Goal: Register for event/course

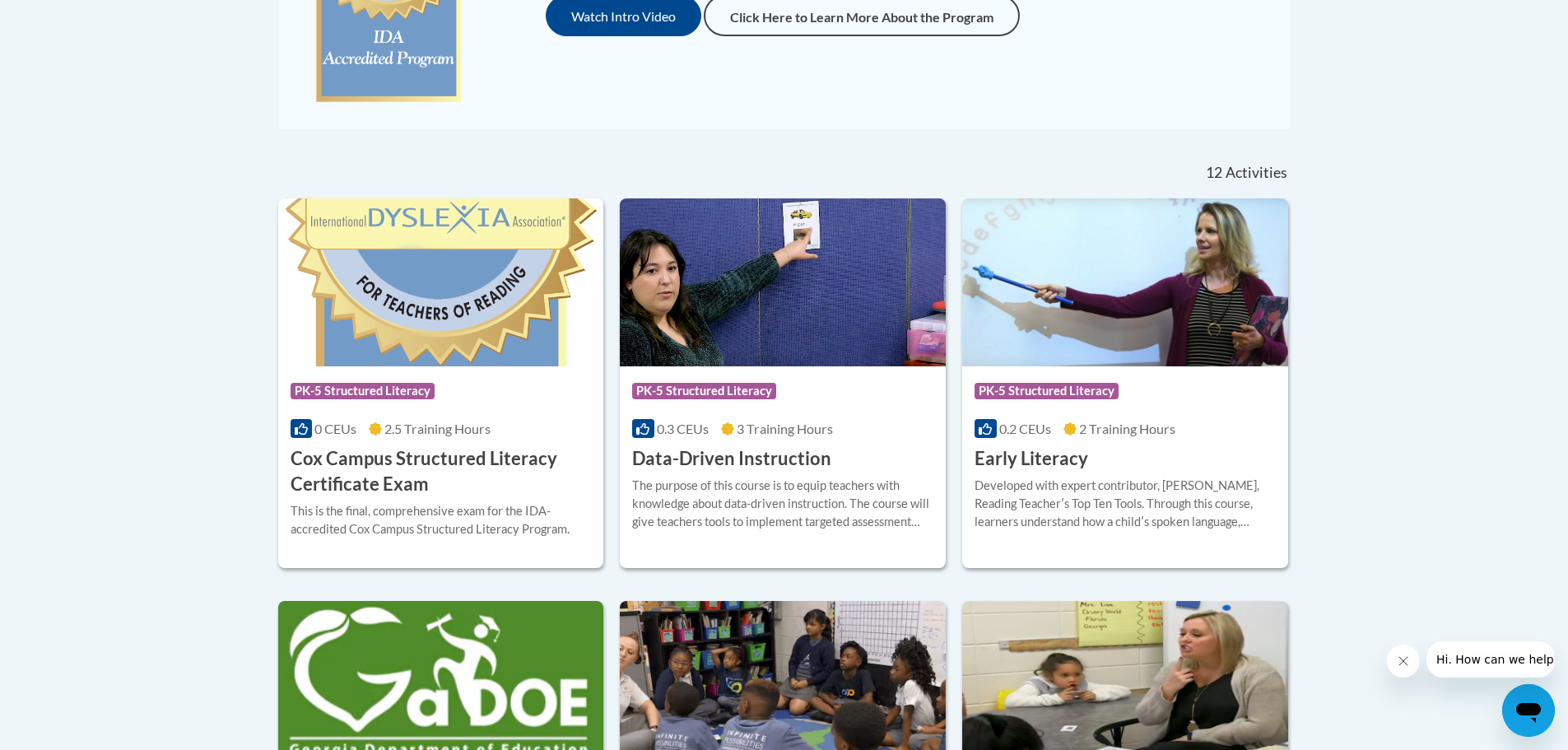
scroll to position [576, 0]
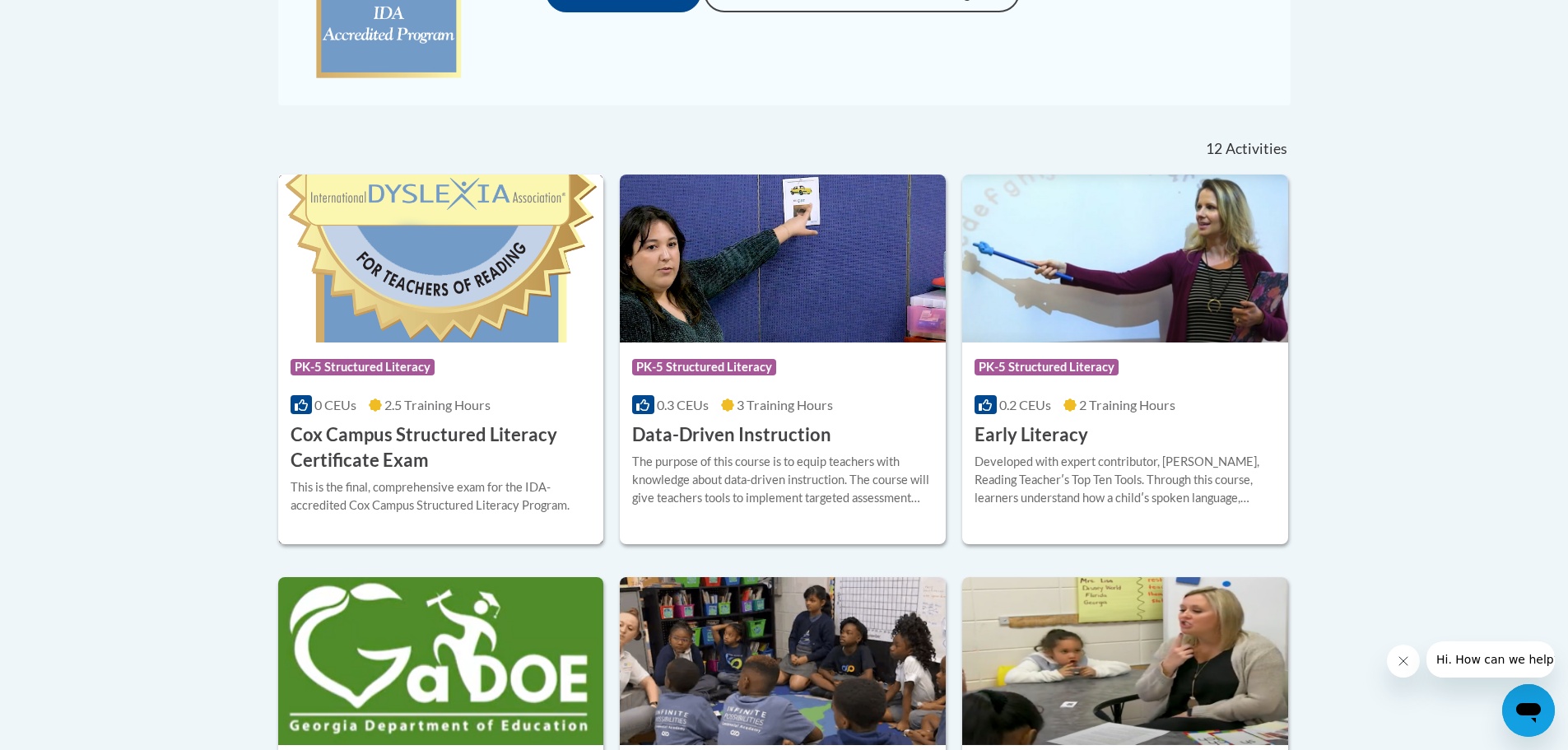
click at [402, 492] on div "This is the final, comprehensive exam for the IDA-accredited Cox Campus Structu…" at bounding box center [441, 496] width 301 height 37
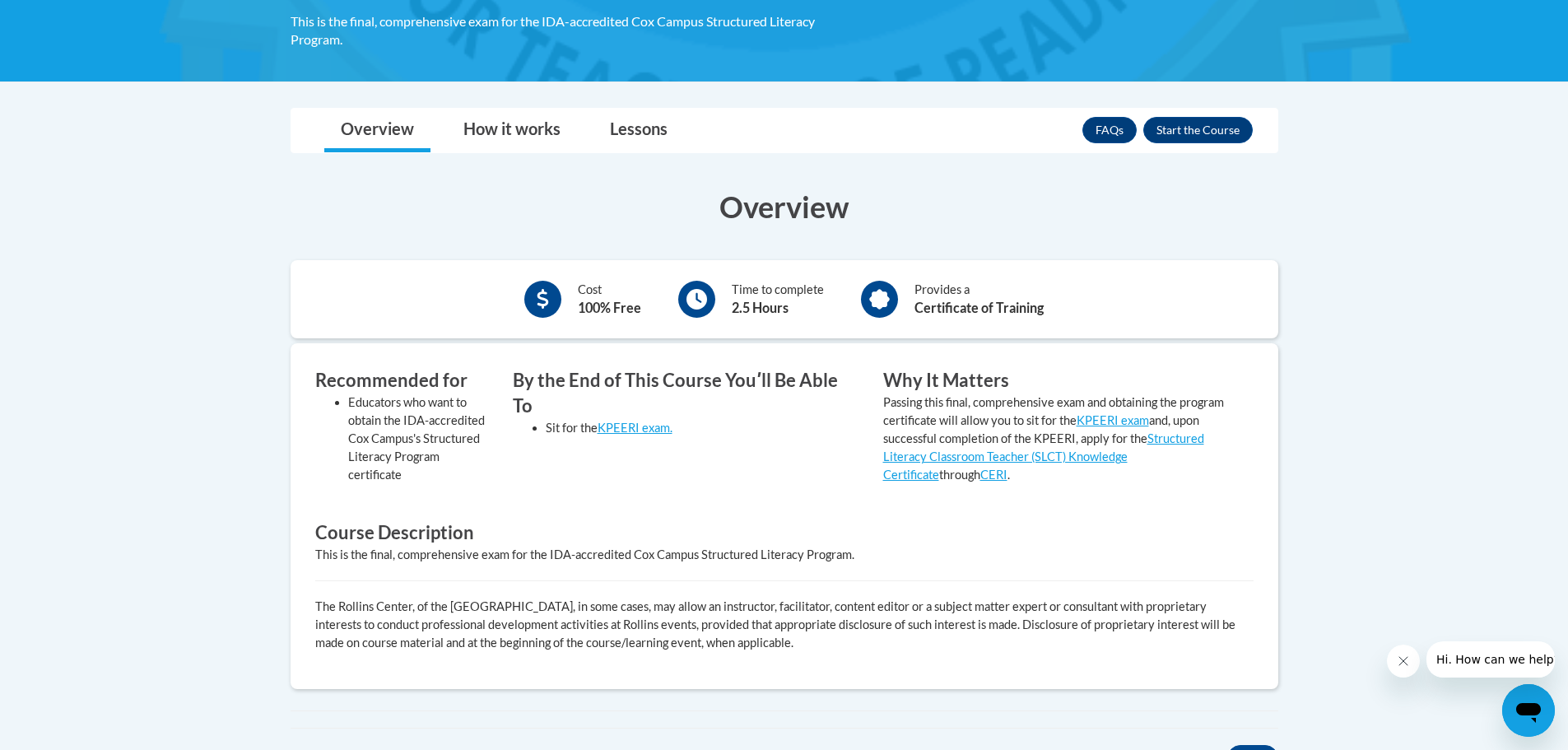
scroll to position [412, 0]
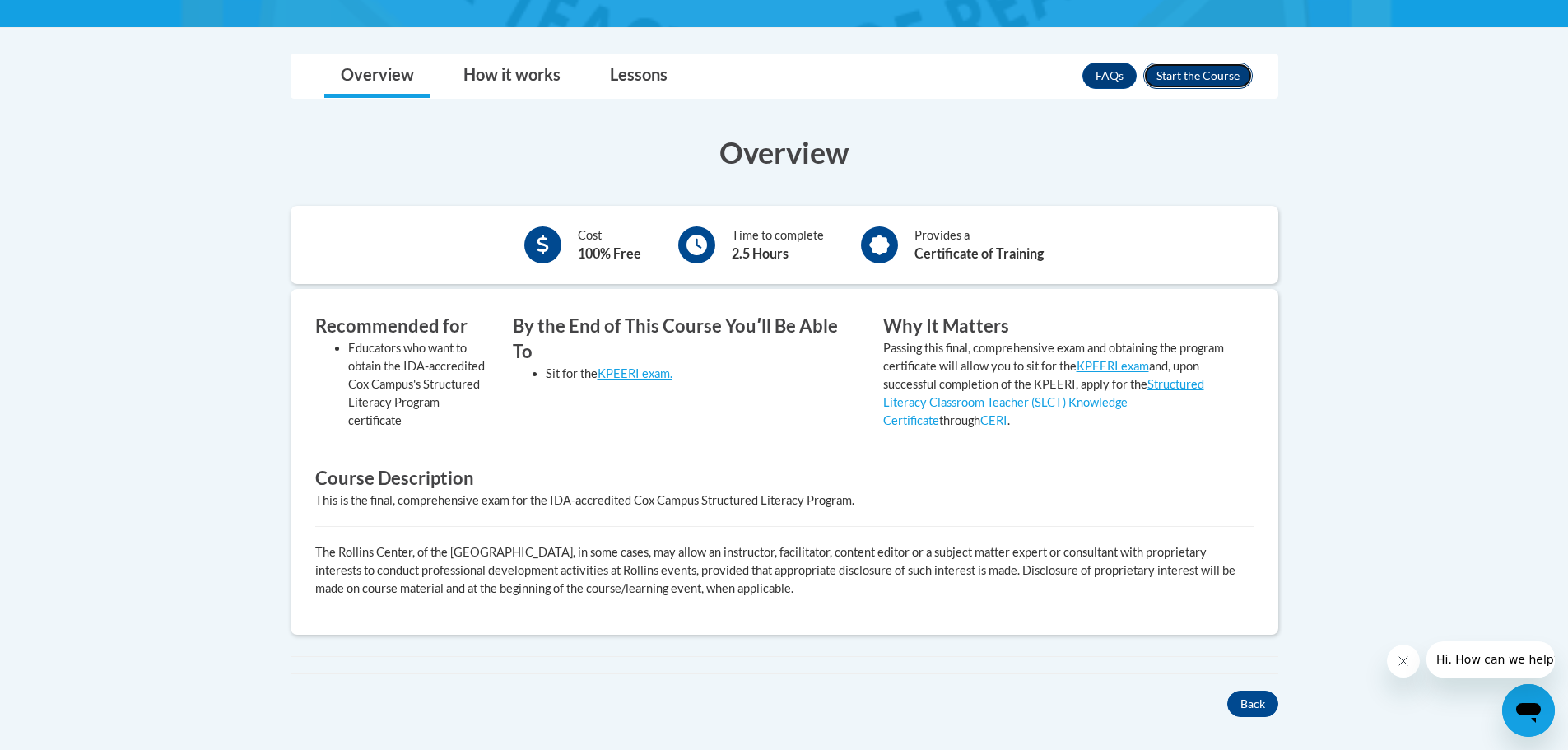
click at [1174, 68] on button "Enroll" at bounding box center [1198, 76] width 110 height 27
